Goal: Task Accomplishment & Management: Use online tool/utility

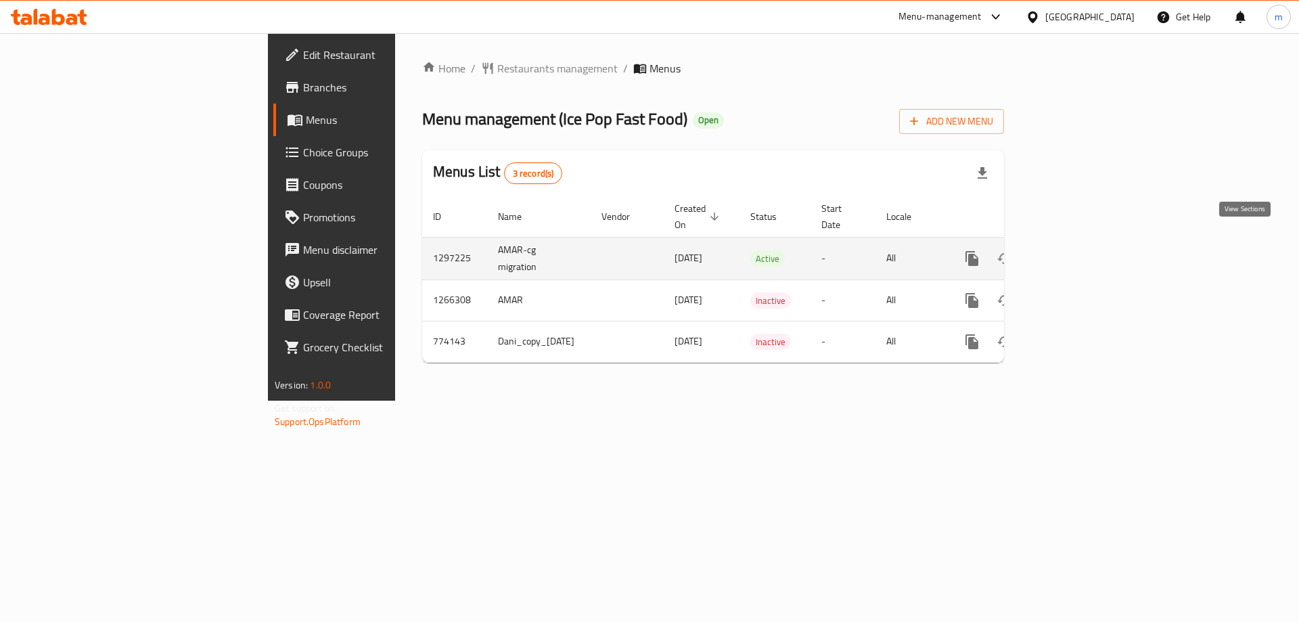
click at [1078, 250] on icon "enhanced table" at bounding box center [1069, 258] width 16 height 16
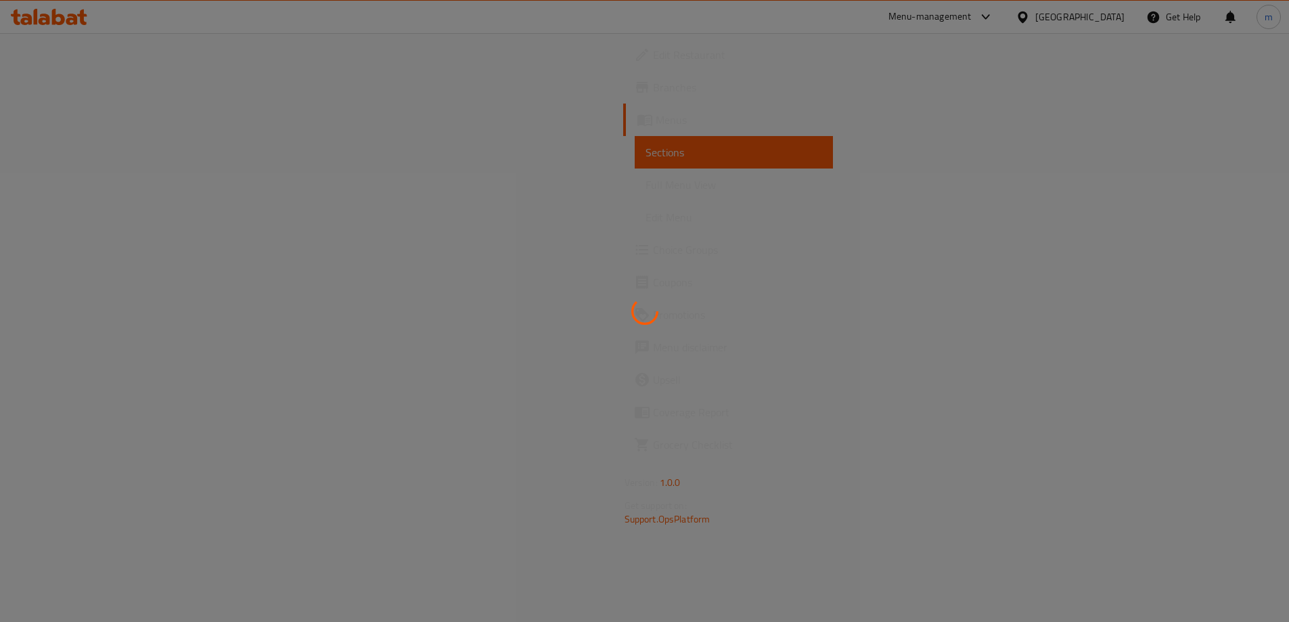
click at [645, 183] on span "Full Menu View" at bounding box center [733, 185] width 177 height 16
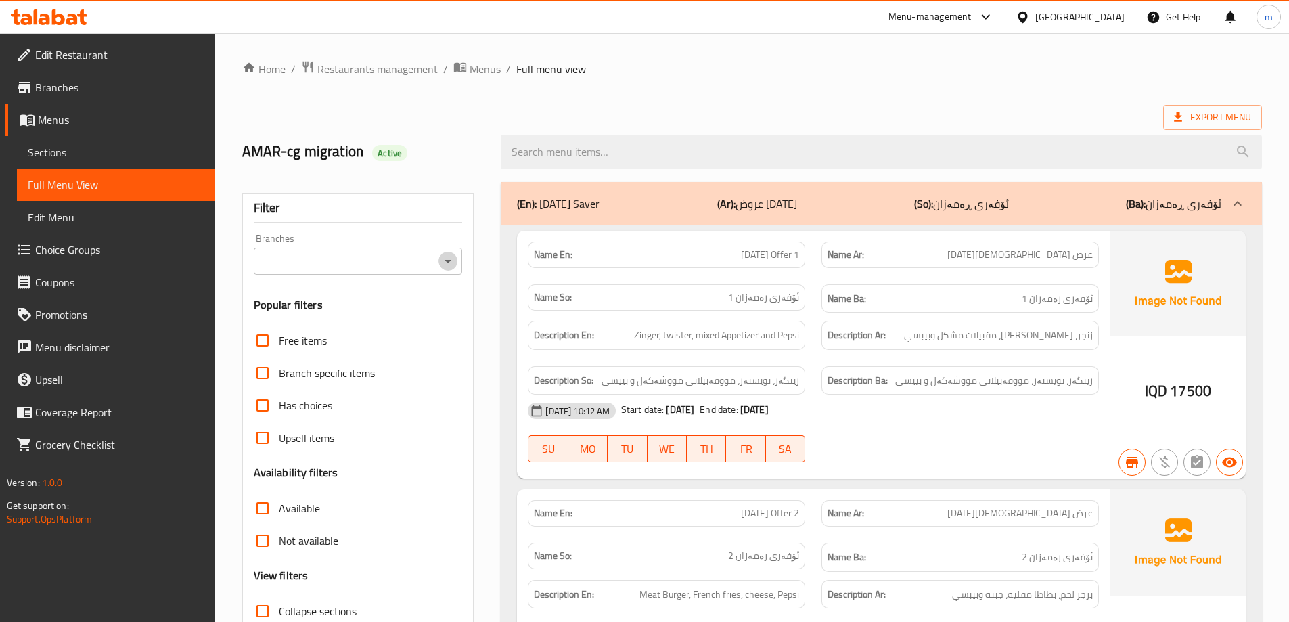
click at [443, 268] on icon "Open" at bounding box center [448, 261] width 16 height 16
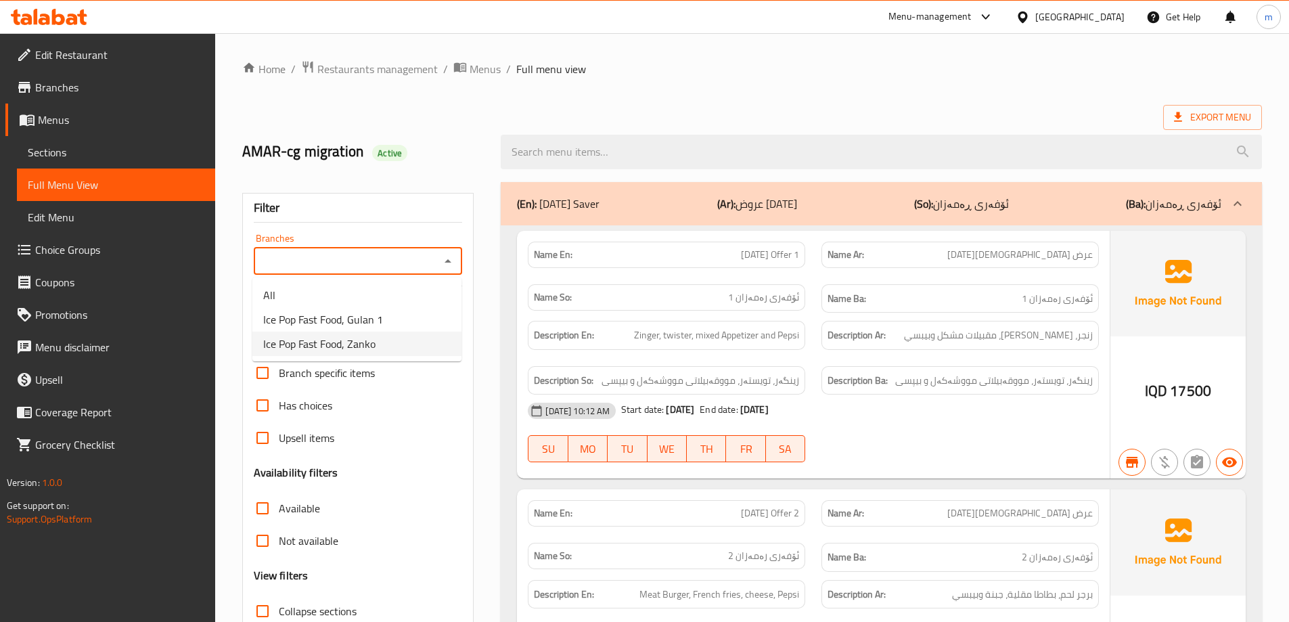
click at [382, 344] on li "Ice Pop Fast Food, Zanko" at bounding box center [356, 343] width 209 height 24
type input "Ice Pop Fast Food, Zanko"
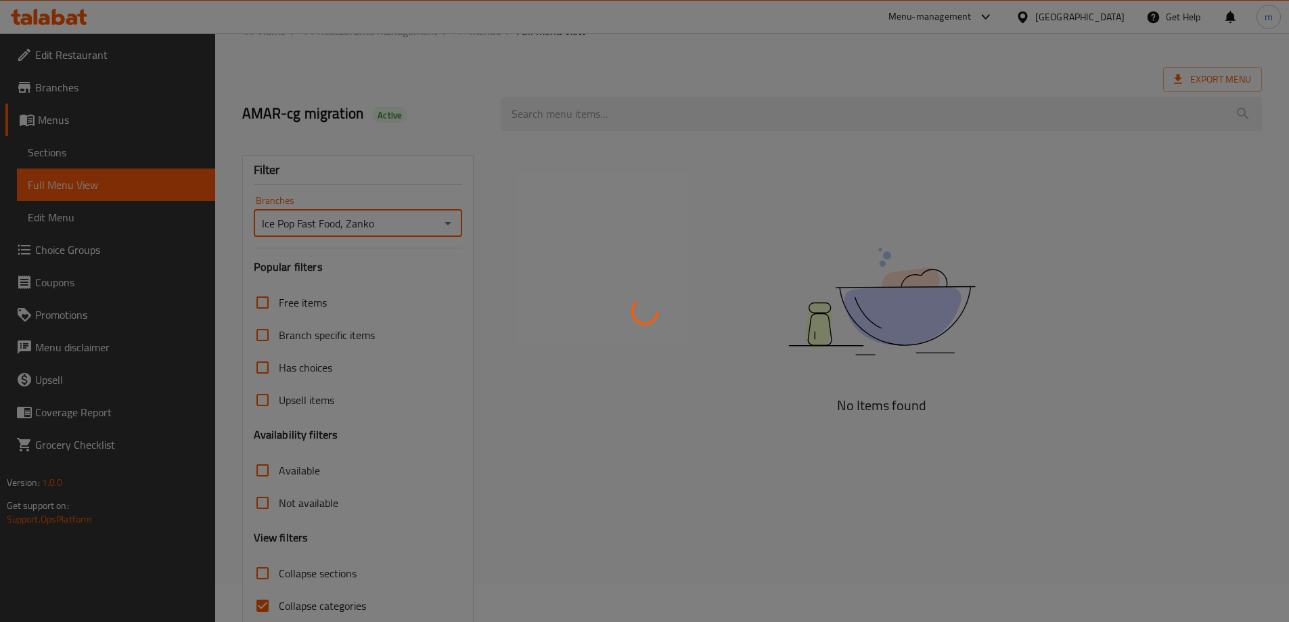
scroll to position [98, 0]
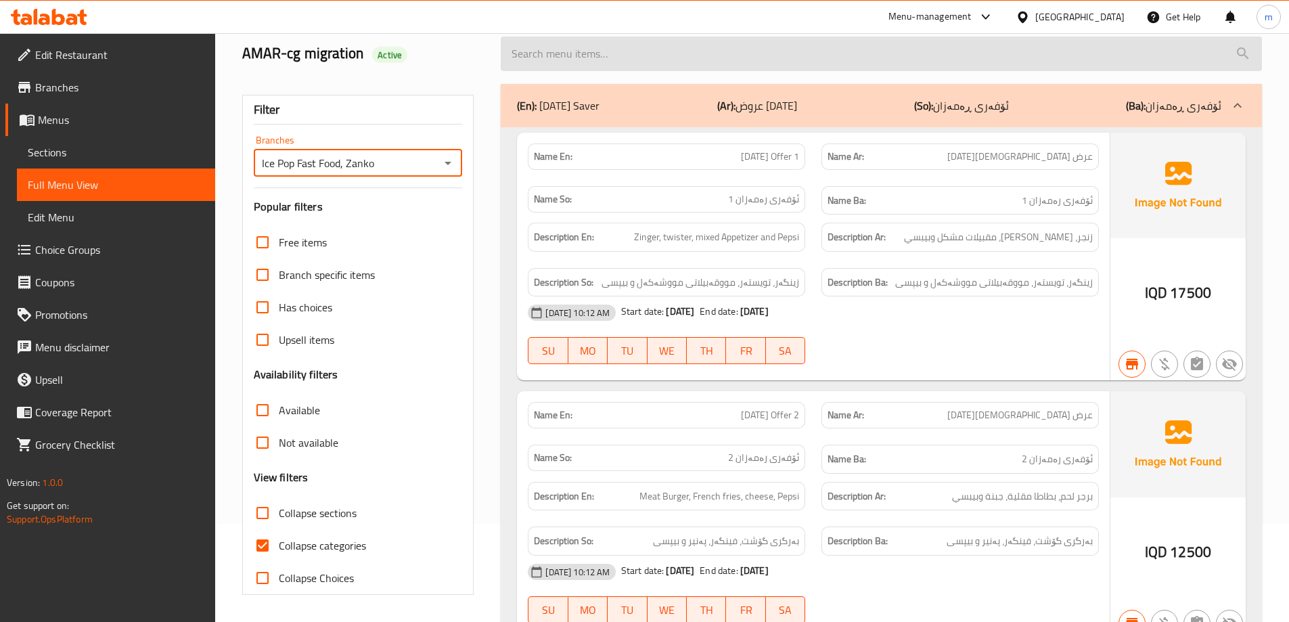
click at [580, 59] on input "search" at bounding box center [881, 54] width 761 height 35
paste input "Chicken Burger with Cheese"
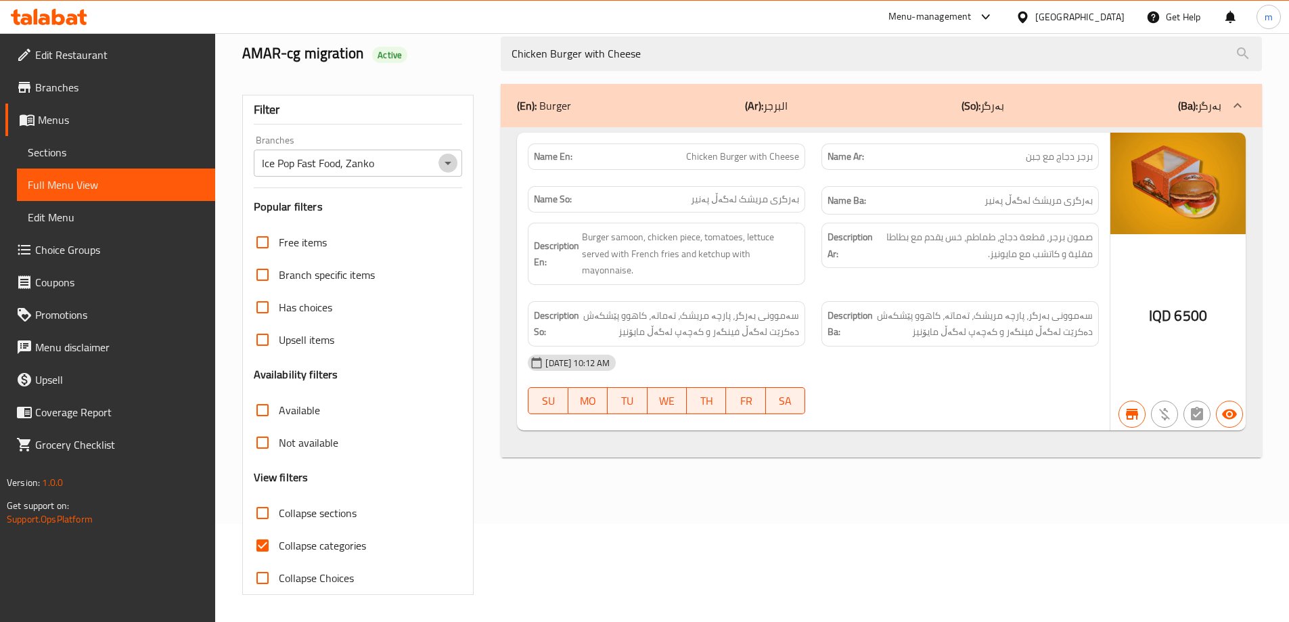
drag, startPoint x: 444, startPoint y: 157, endPoint x: 443, endPoint y: 166, distance: 8.9
click at [444, 158] on icon "Open" at bounding box center [448, 163] width 16 height 16
type input "Chicken Burger with Cheese"
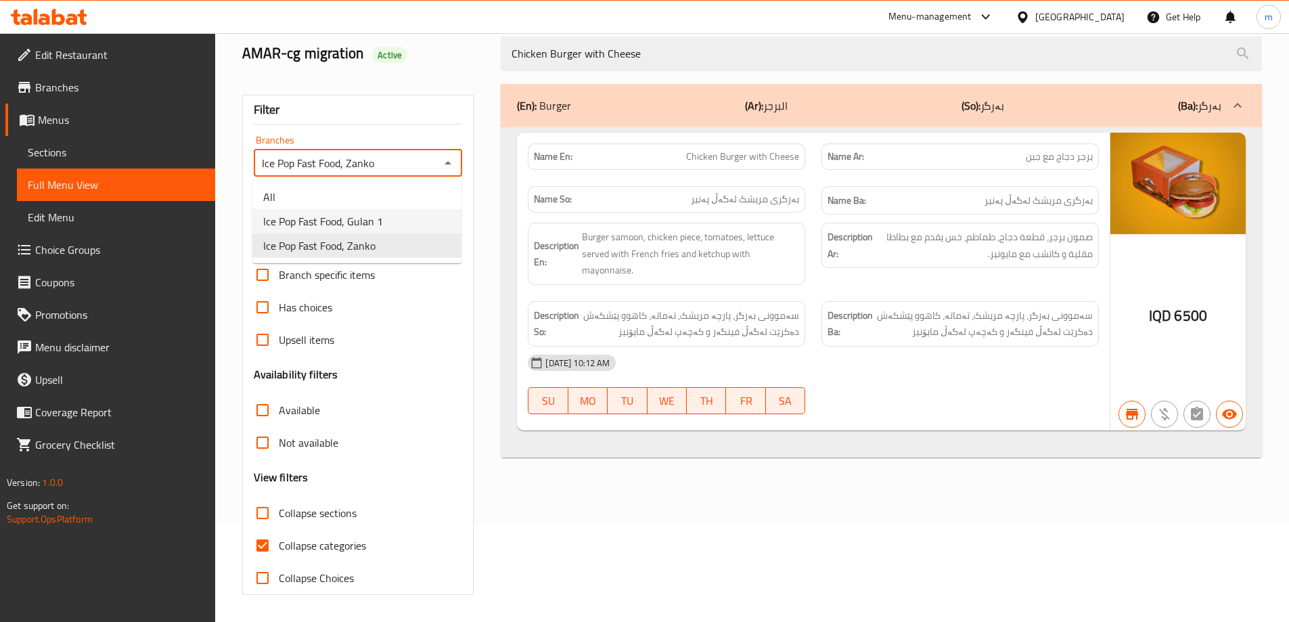
click at [369, 221] on span "Ice Pop Fast Food, Gulan 1" at bounding box center [323, 221] width 120 height 16
click at [448, 166] on icon "Open" at bounding box center [448, 163] width 16 height 16
click at [397, 248] on li "Ice Pop Fast Food, Zanko" at bounding box center [356, 245] width 209 height 24
type input "Ice Pop Fast Food, Zanko"
drag, startPoint x: 288, startPoint y: 530, endPoint x: 292, endPoint y: 538, distance: 8.5
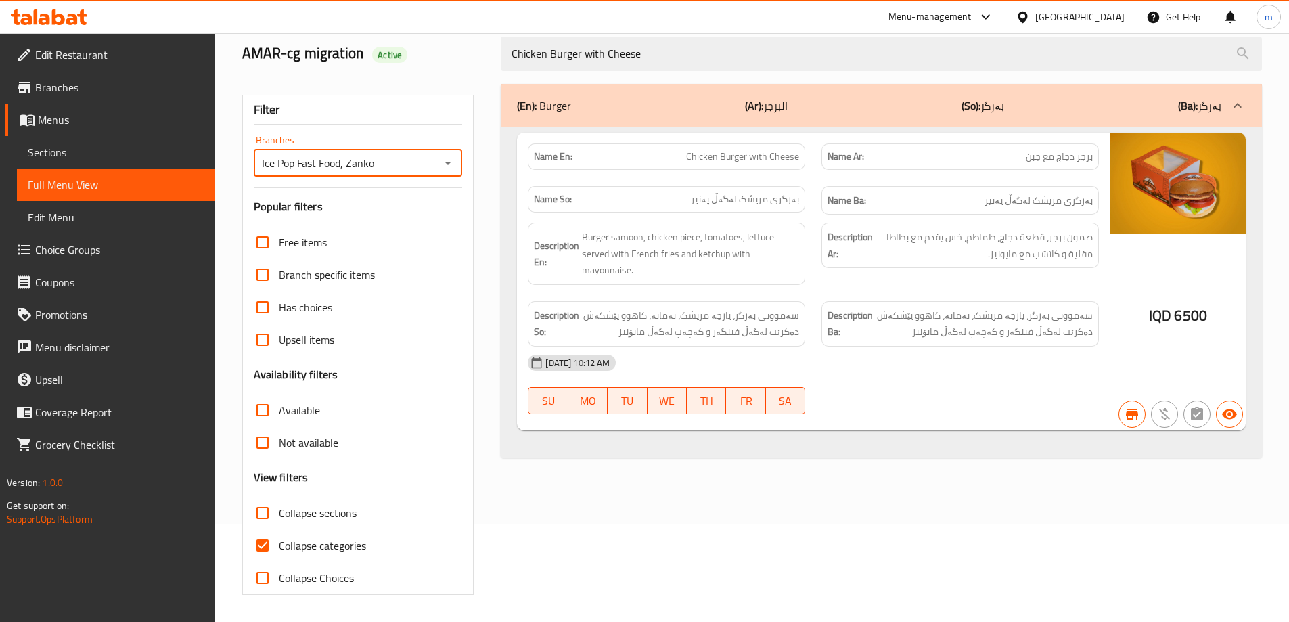
click at [290, 535] on label "Collapse categories" at bounding box center [306, 545] width 120 height 32
click at [279, 535] on input "Collapse categories" at bounding box center [262, 545] width 32 height 32
checkbox input "false"
click at [443, 164] on icon "Open" at bounding box center [448, 163] width 16 height 16
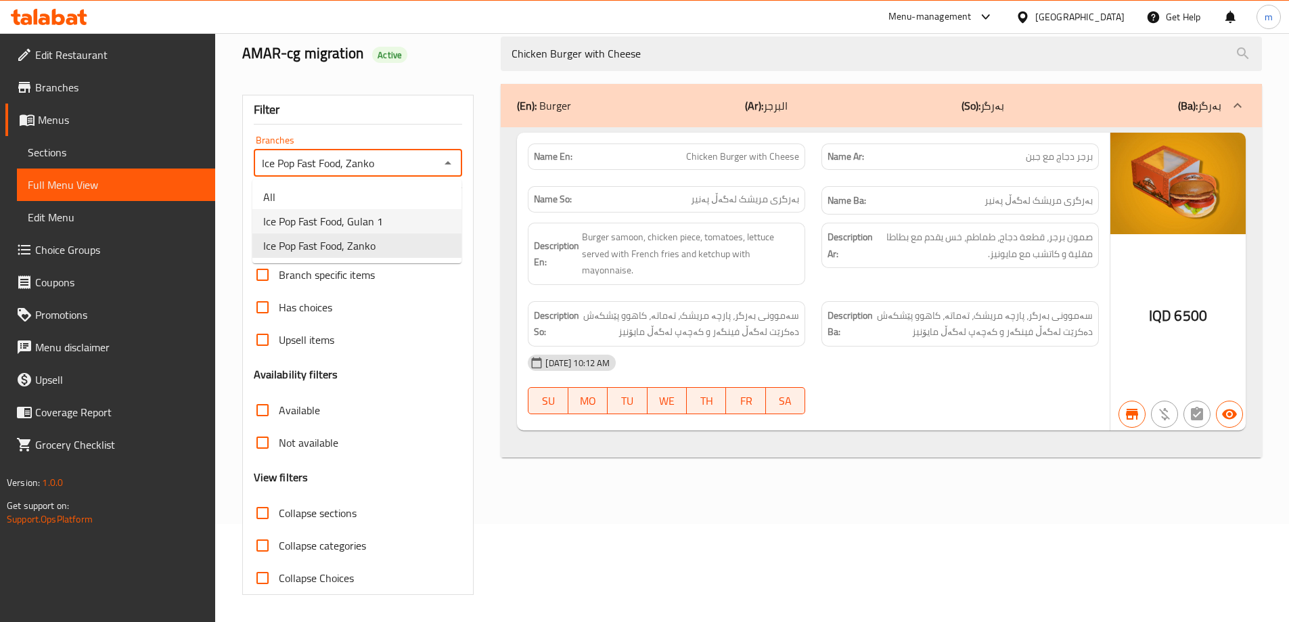
click at [373, 223] on span "Ice Pop Fast Food, Gulan 1" at bounding box center [323, 221] width 120 height 16
type input "Ice Pop Fast Food, Gulan 1"
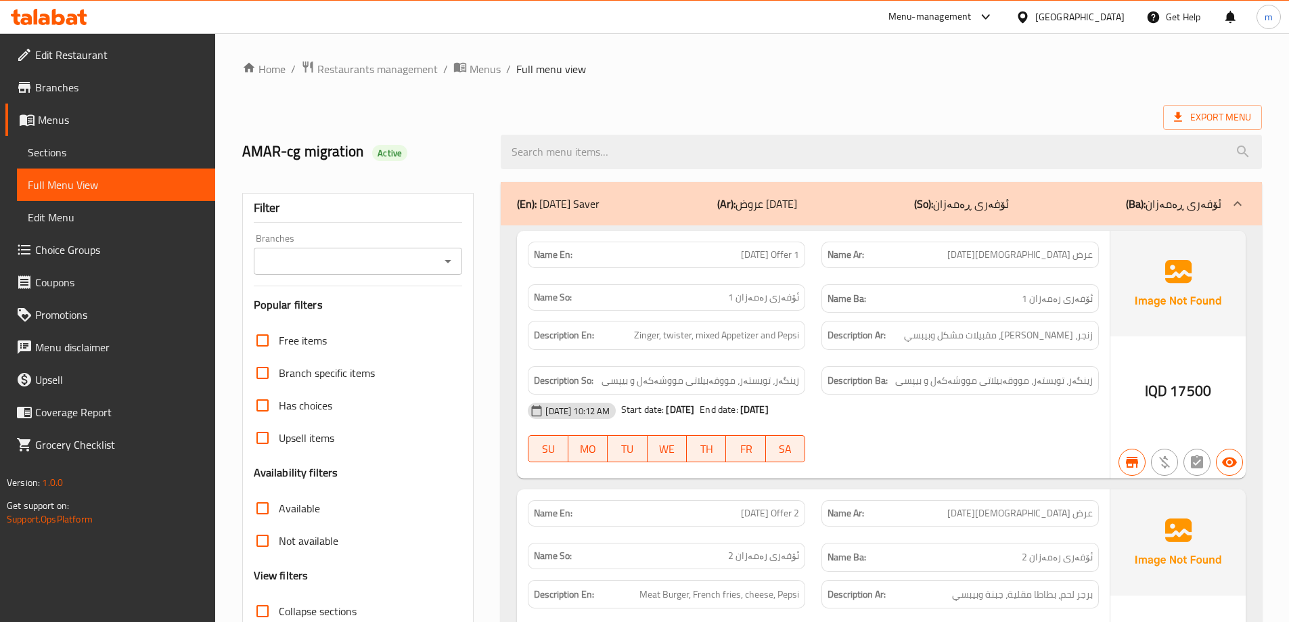
drag, startPoint x: 585, startPoint y: 111, endPoint x: 592, endPoint y: 143, distance: 33.2
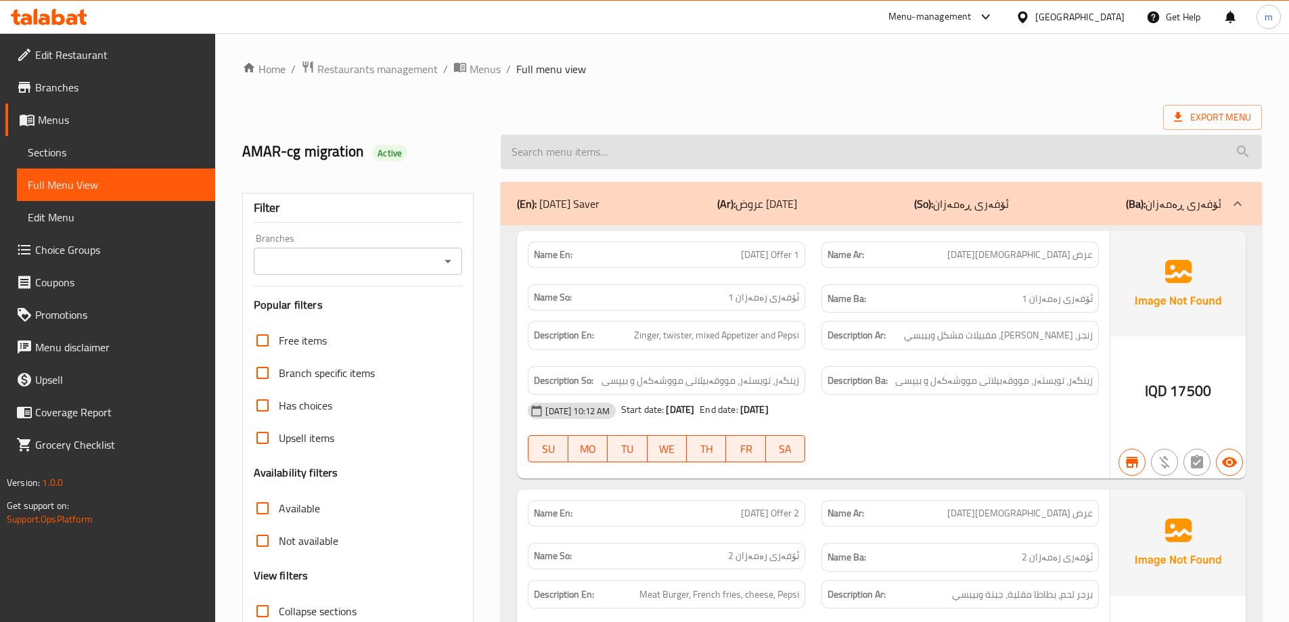
click at [587, 116] on div "Export Menu" at bounding box center [752, 117] width 1020 height 25
click at [592, 147] on input "search" at bounding box center [881, 152] width 761 height 35
paste input "Chicken Burger with Cheese"
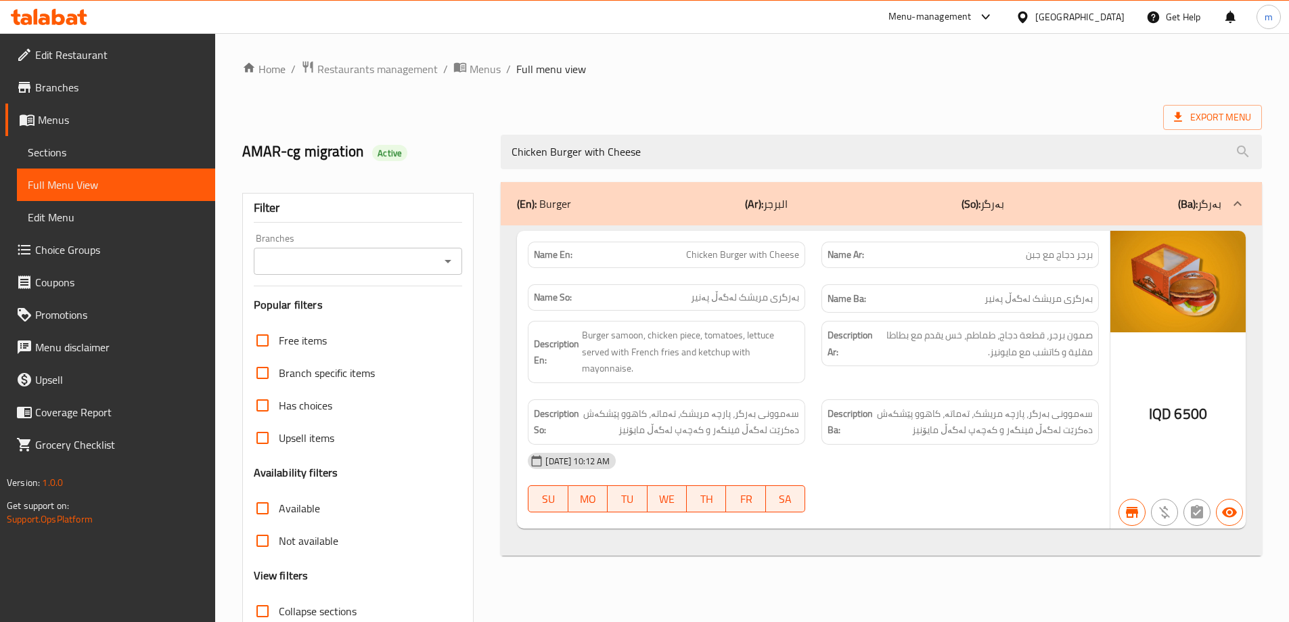
click at [450, 256] on icon "Open" at bounding box center [448, 261] width 16 height 16
type input "Chicken Burger with Cheese"
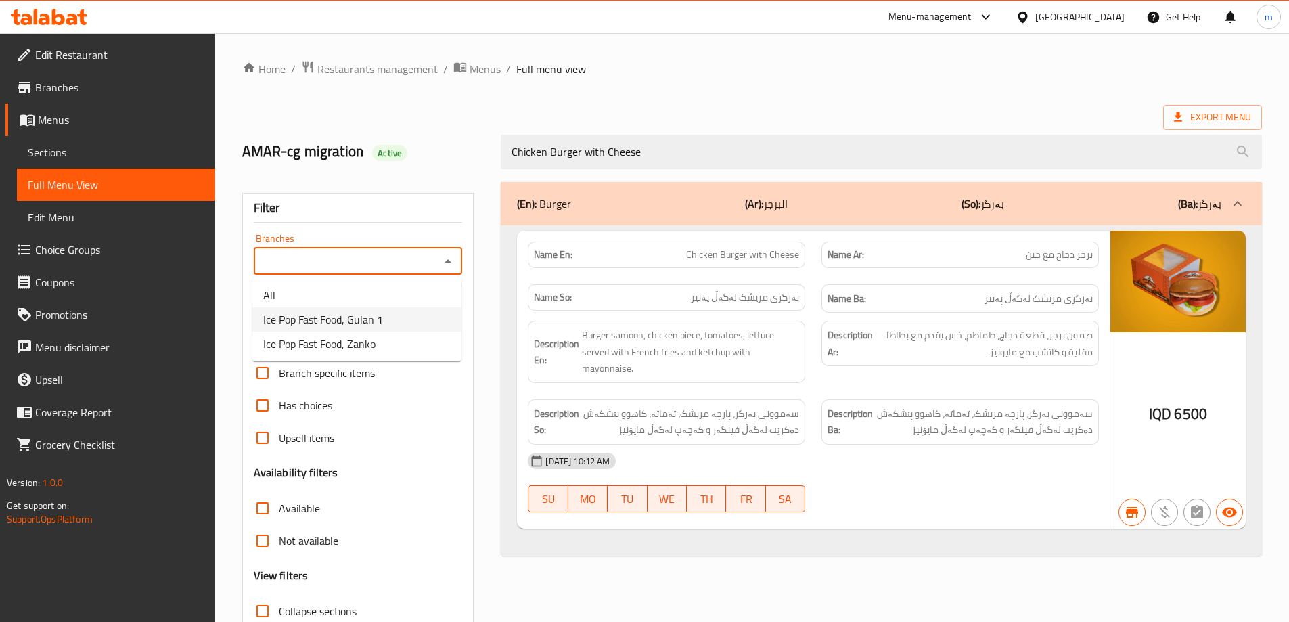
click at [383, 325] on li "Ice Pop Fast Food, Gulan 1" at bounding box center [356, 319] width 209 height 24
click at [449, 262] on icon "Open" at bounding box center [447, 261] width 7 height 3
click at [418, 348] on li "Ice Pop Fast Food, Zanko" at bounding box center [356, 343] width 209 height 24
type input "Ice Pop Fast Food, Zanko"
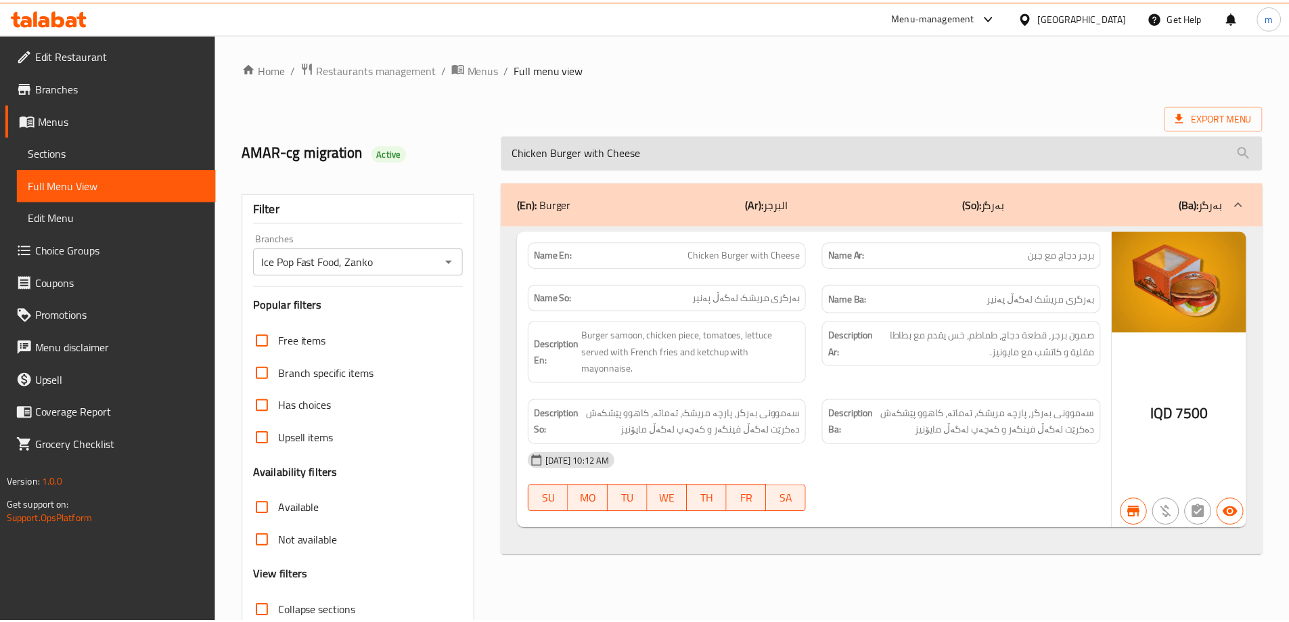
scroll to position [98, 0]
